Goal: Information Seeking & Learning: Find specific fact

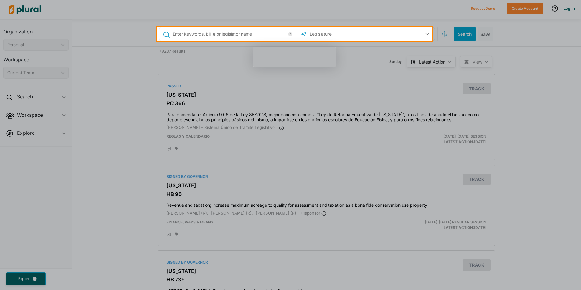
click at [233, 37] on input "text" at bounding box center [233, 34] width 123 height 12
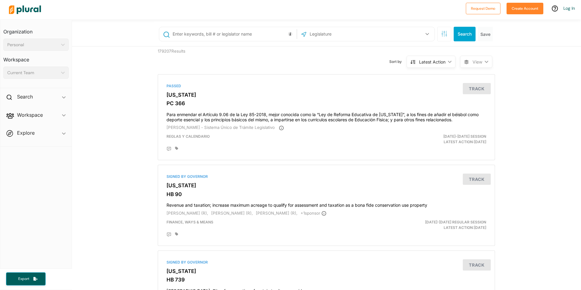
click at [233, 37] on input "text" at bounding box center [233, 34] width 123 height 12
click at [312, 31] on input "text" at bounding box center [341, 34] width 65 height 12
click at [326, 36] on input "text" at bounding box center [341, 34] width 65 height 12
click at [423, 32] on button "button" at bounding box center [427, 34] width 12 height 12
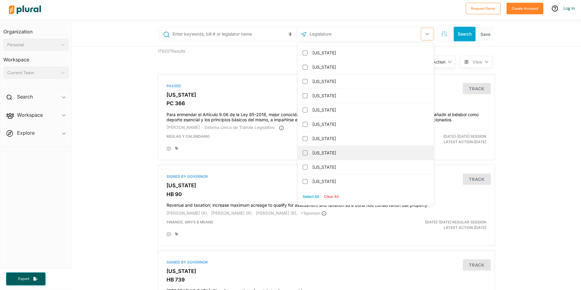
scroll to position [612, 0]
click at [320, 152] on label "[US_STATE]" at bounding box center [369, 151] width 115 height 9
click at [307, 152] on input "[US_STATE]" at bounding box center [305, 151] width 5 height 5
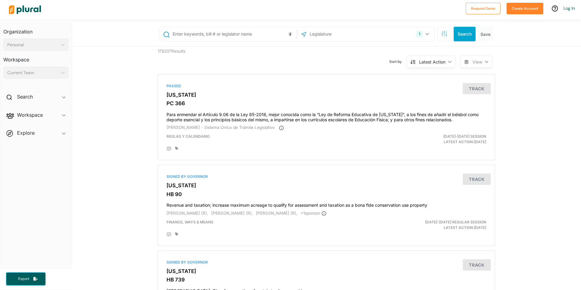
click at [270, 36] on input "text" at bounding box center [233, 34] width 123 height 12
click at [50, 95] on div "Search ic_keyboard_arrow_down" at bounding box center [35, 98] width 71 height 16
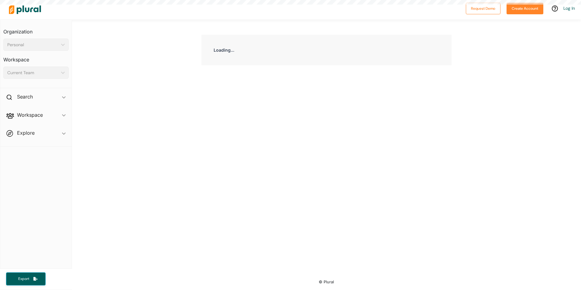
click at [213, 102] on div "Loading..." at bounding box center [326, 145] width 509 height 253
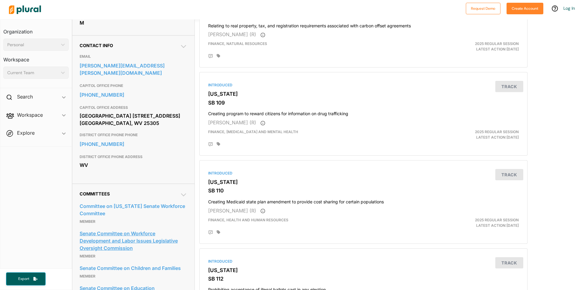
scroll to position [182, 0]
